Goal: Task Accomplishment & Management: Manage account settings

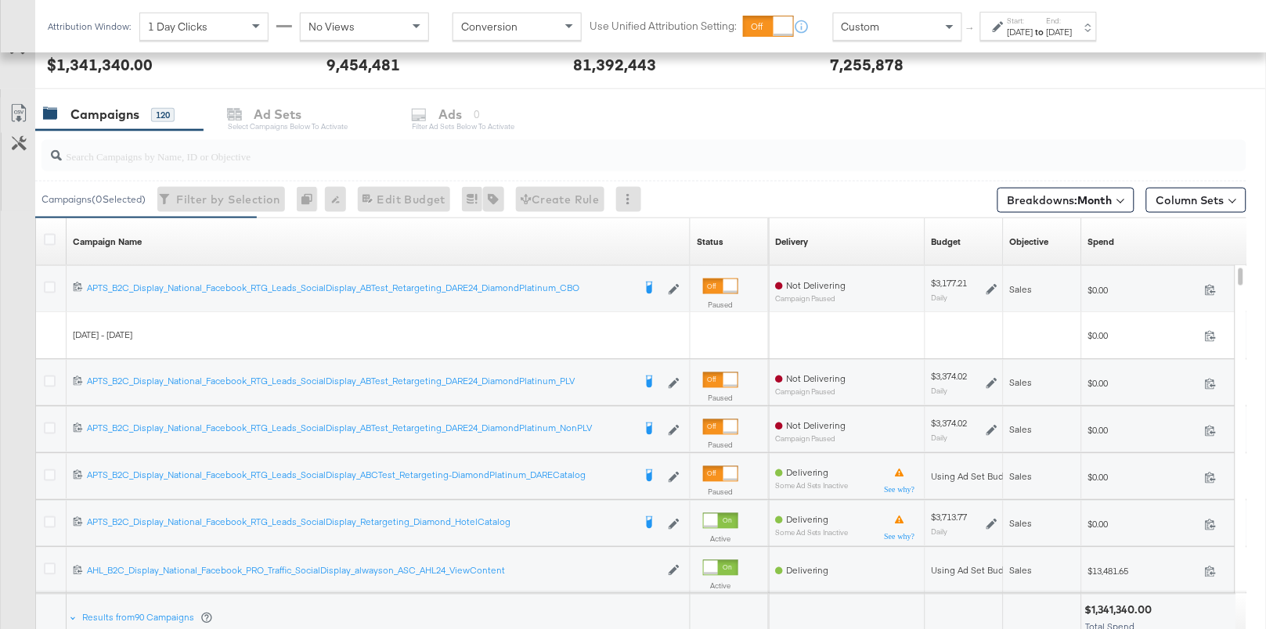
scroll to position [487, 0]
click at [330, 153] on input "search" at bounding box center [600, 149] width 1076 height 31
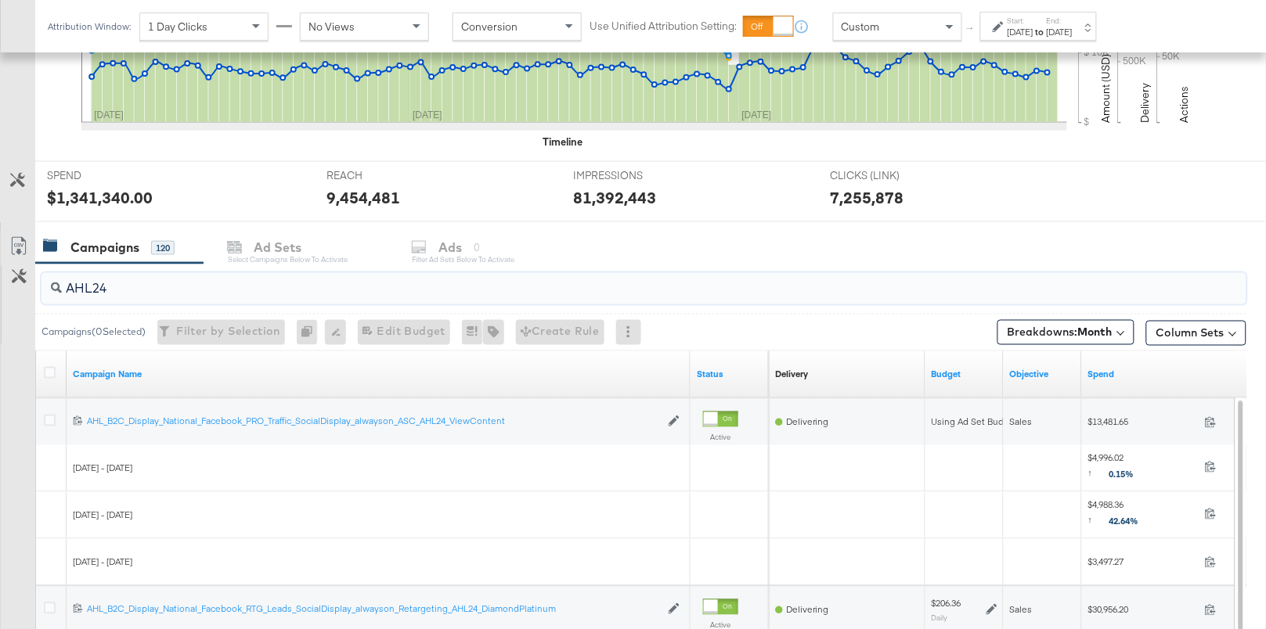
scroll to position [621, 0]
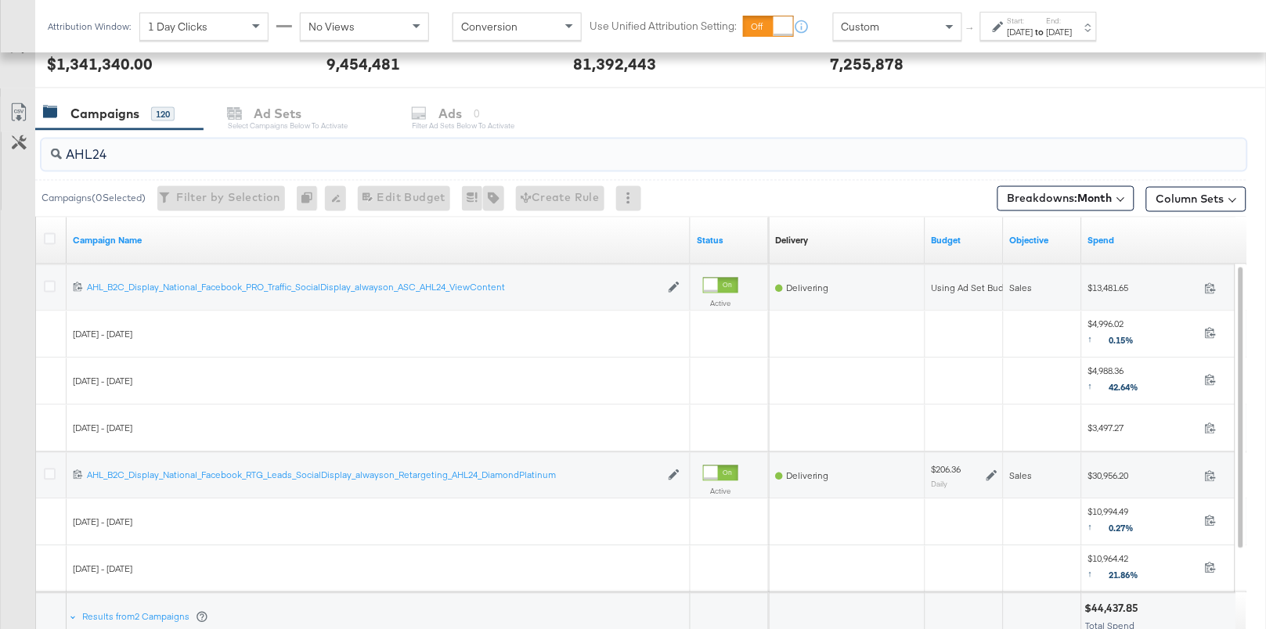
click at [66, 155] on input "AHL24" at bounding box center [600, 148] width 1076 height 31
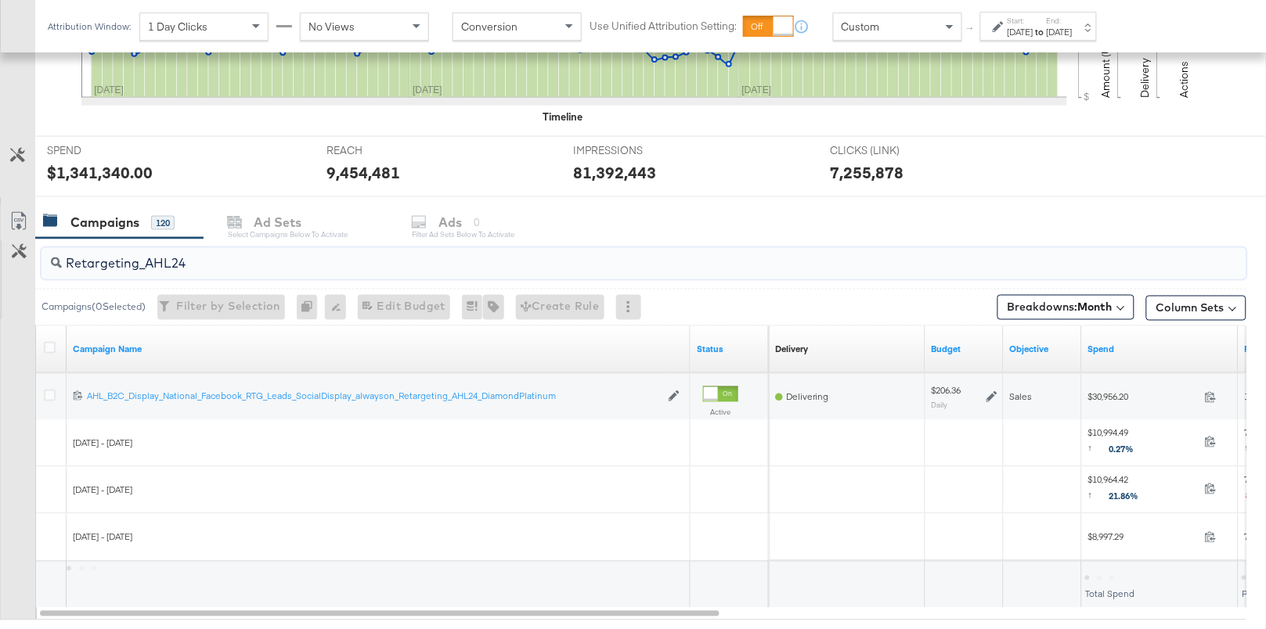
scroll to position [606, 0]
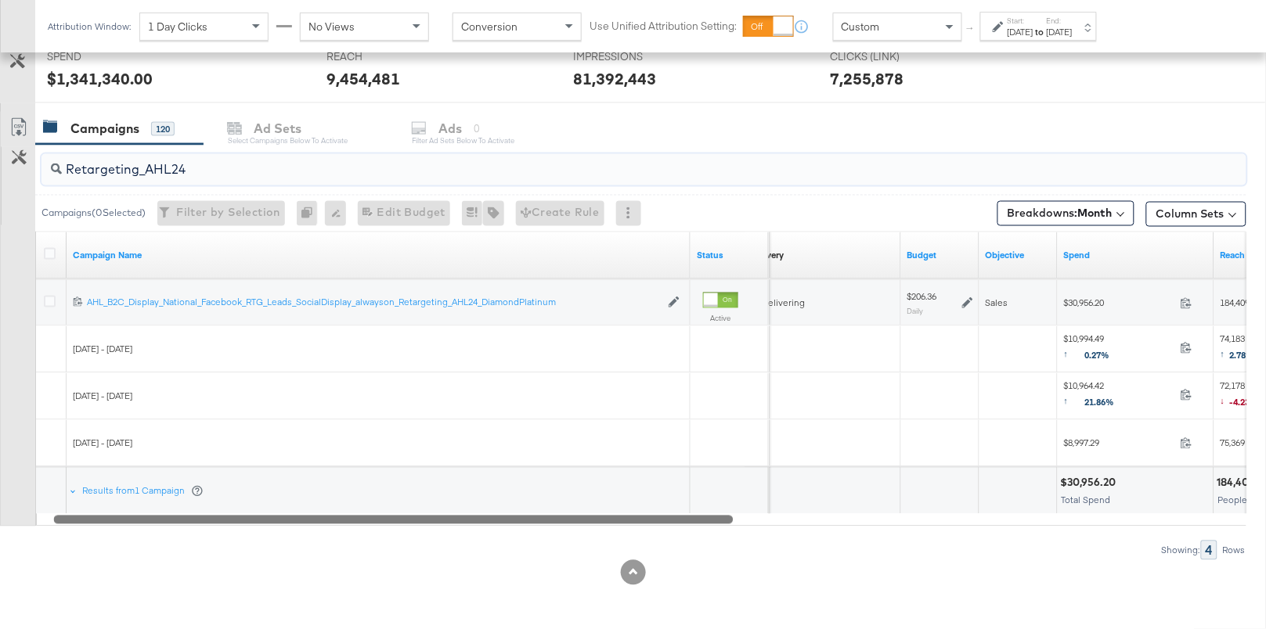
drag, startPoint x: 697, startPoint y: 520, endPoint x: 706, endPoint y: 520, distance: 9.4
click at [706, 520] on div at bounding box center [394, 519] width 680 height 13
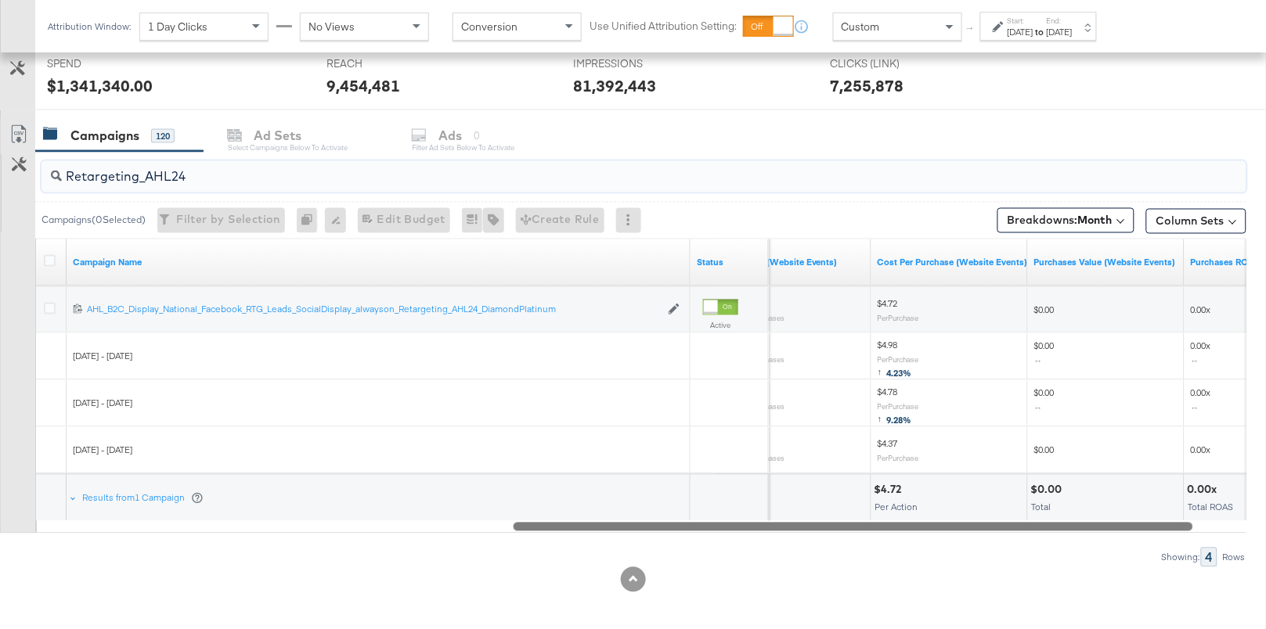
drag, startPoint x: 685, startPoint y: 526, endPoint x: 1140, endPoint y: 554, distance: 455.7
click at [1140, 554] on div "Retargeting_AHL24 Campaigns ( 0 Selected) Filter by Selection Filter 0 campaign…" at bounding box center [623, 360] width 1246 height 416
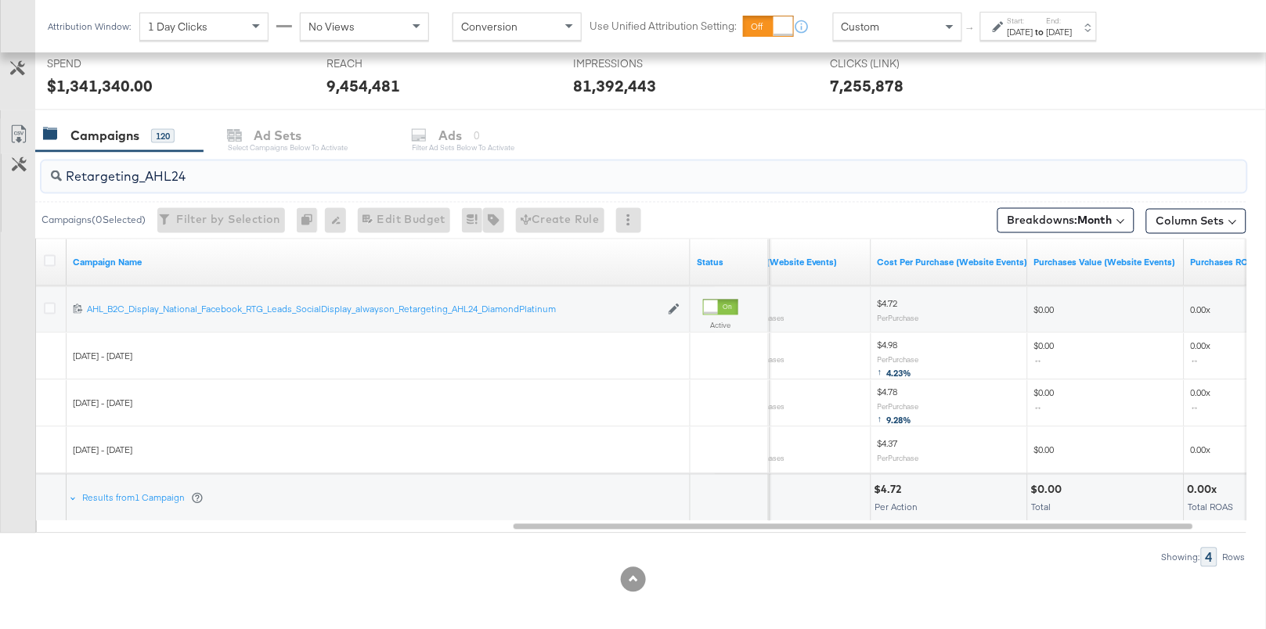
type input "Retargeting_AHL24"
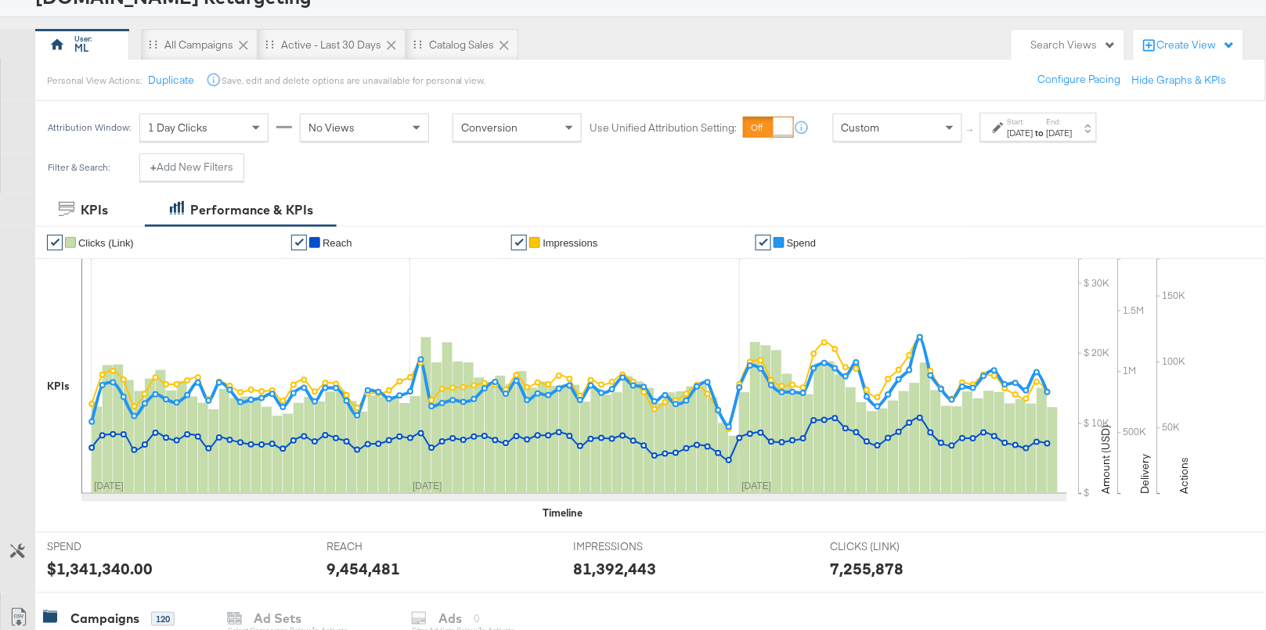
scroll to position [106, 0]
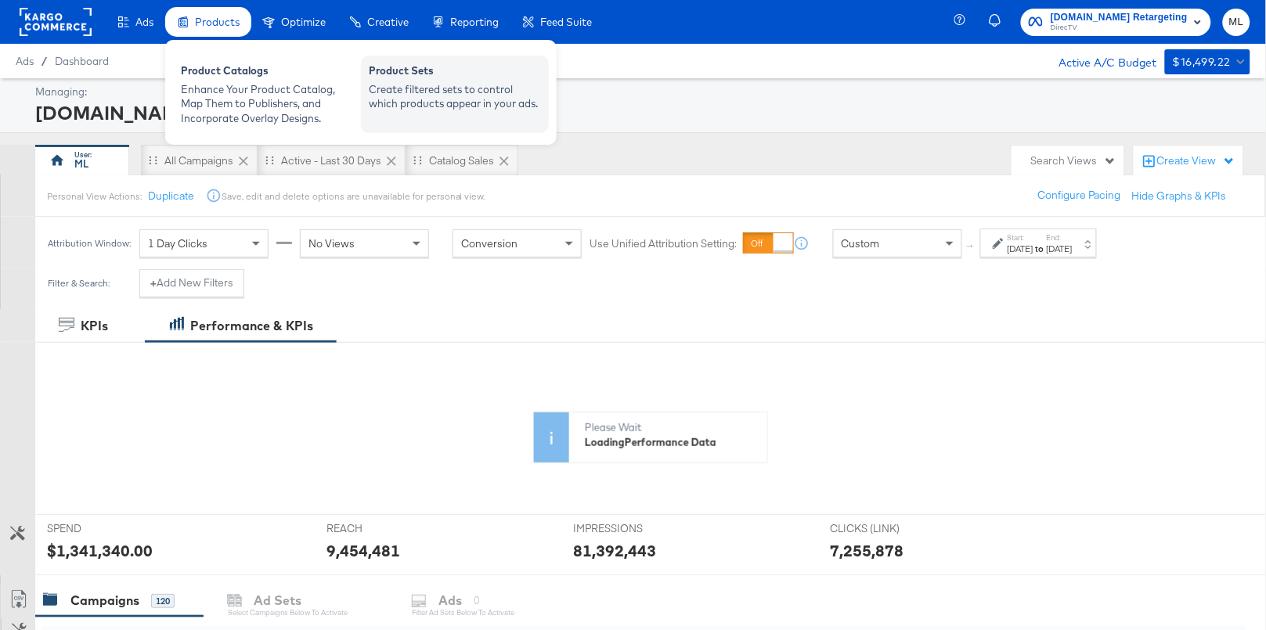
click at [441, 77] on div "Product Sets" at bounding box center [455, 72] width 172 height 19
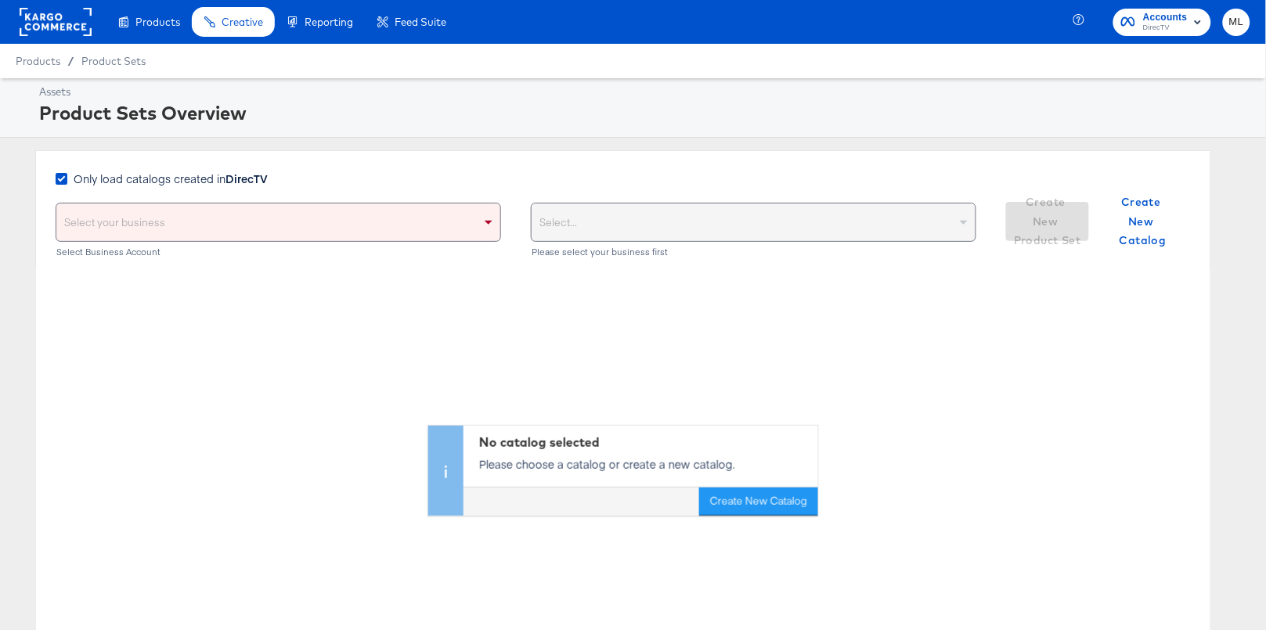
click at [1164, 31] on span "DirecTV" at bounding box center [1165, 28] width 45 height 13
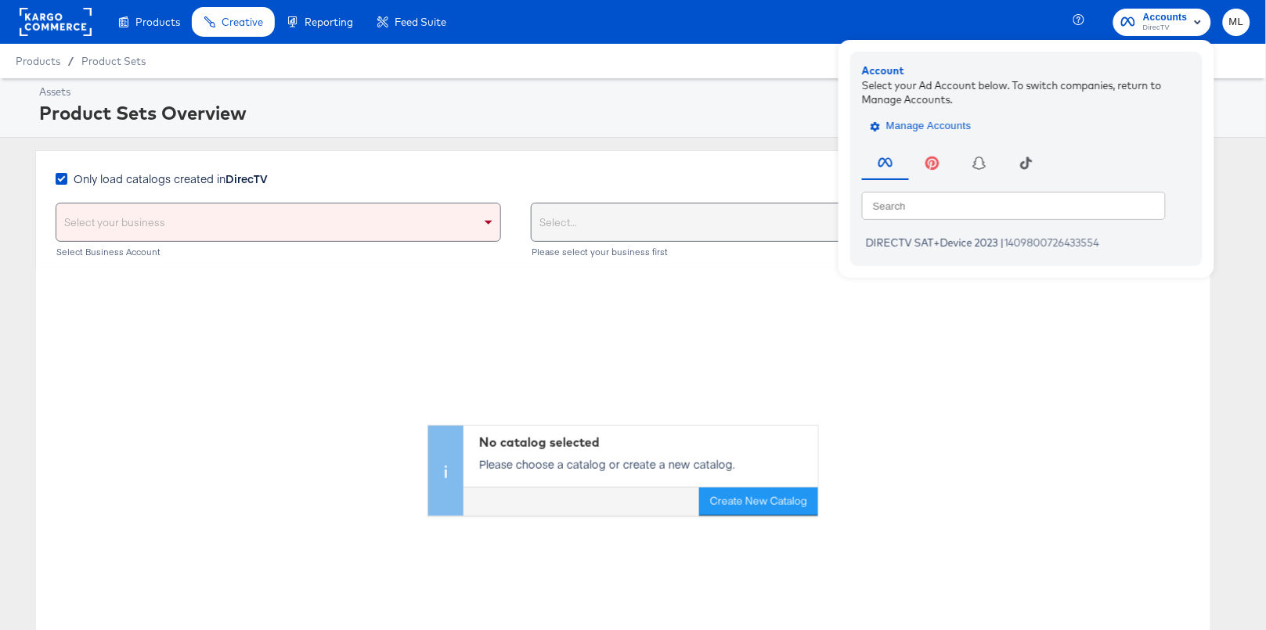
click at [936, 120] on span "Manage Accounts" at bounding box center [923, 126] width 98 height 18
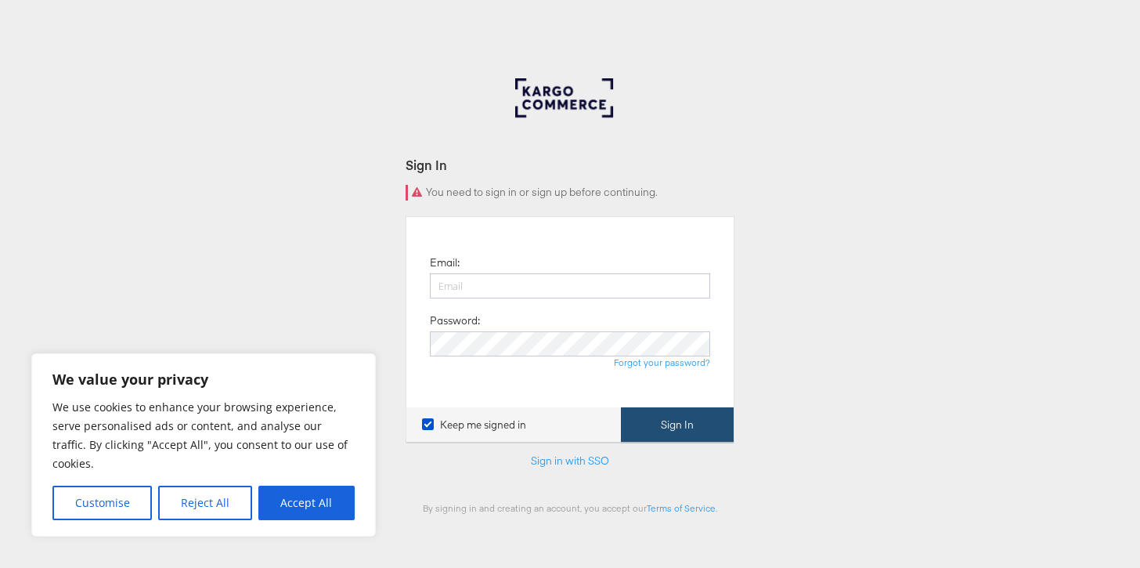
type input "[DOMAIN_NAME][EMAIL_ADDRESS][DOMAIN_NAME]"
click at [651, 414] on button "Sign In" at bounding box center [677, 424] width 113 height 35
